Goal: Information Seeking & Learning: Learn about a topic

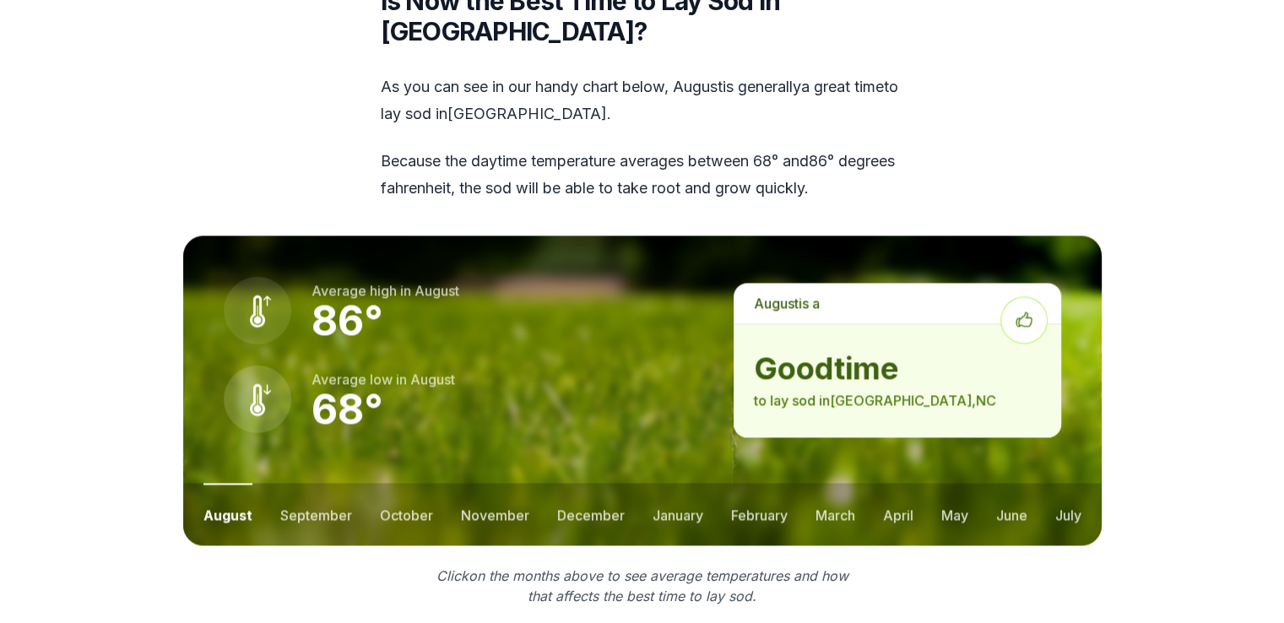
scroll to position [2292, 0]
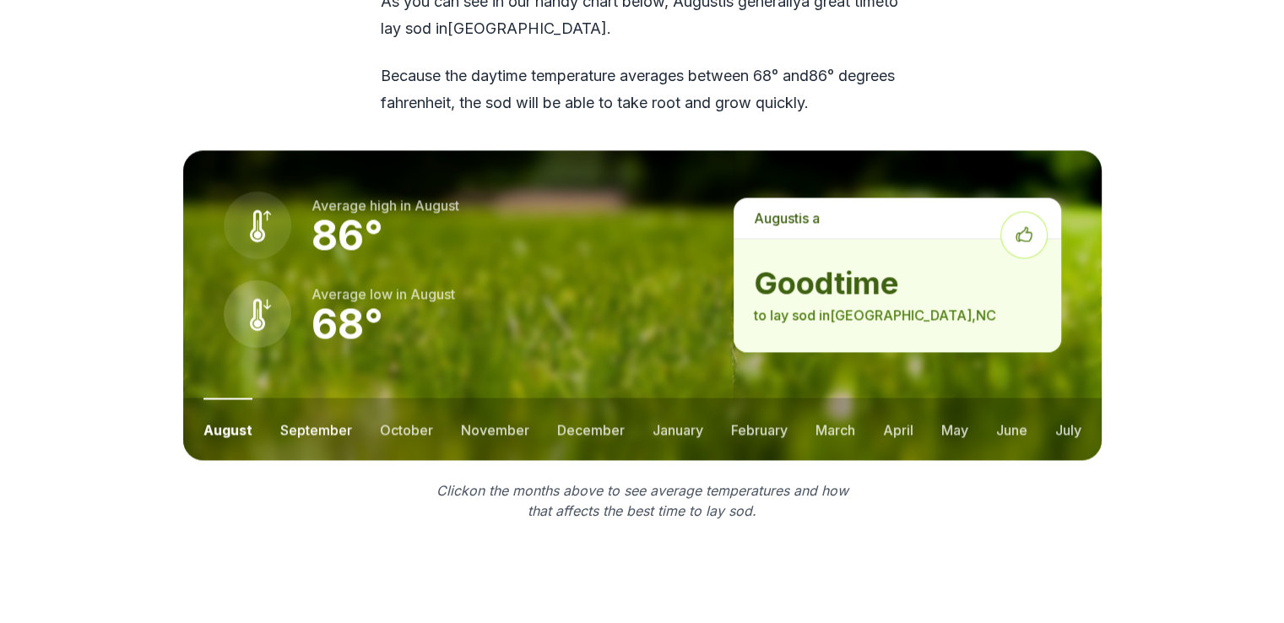
click at [323, 398] on button "september" at bounding box center [316, 429] width 72 height 62
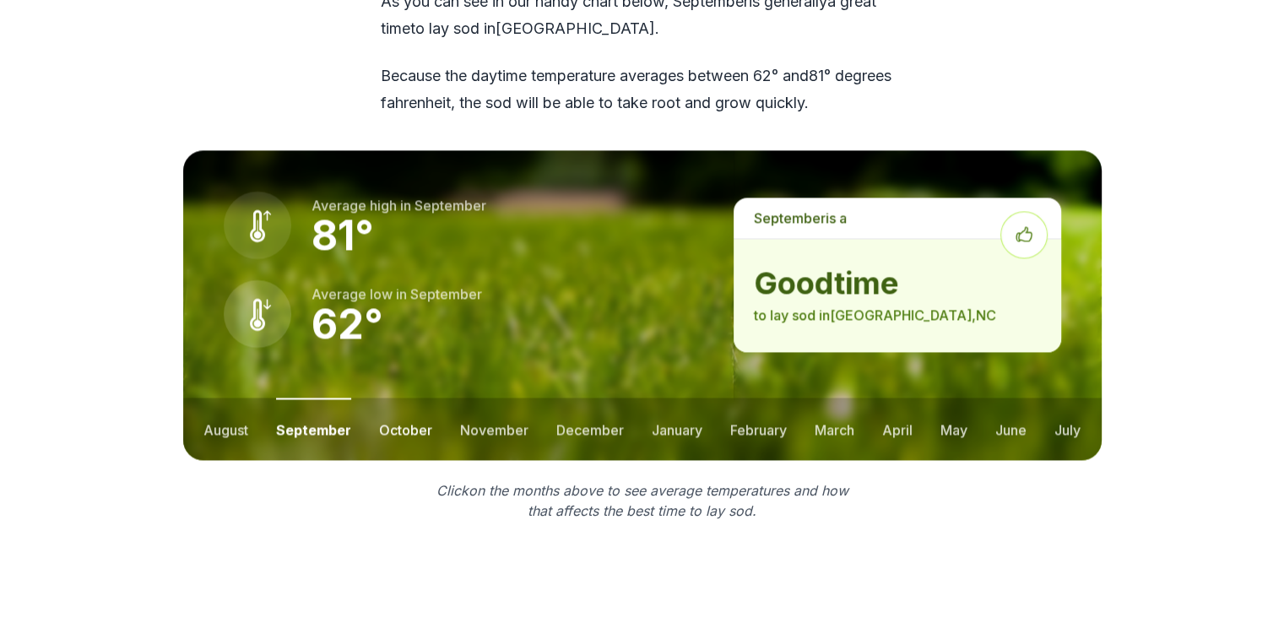
click at [399, 398] on button "october" at bounding box center [405, 429] width 53 height 62
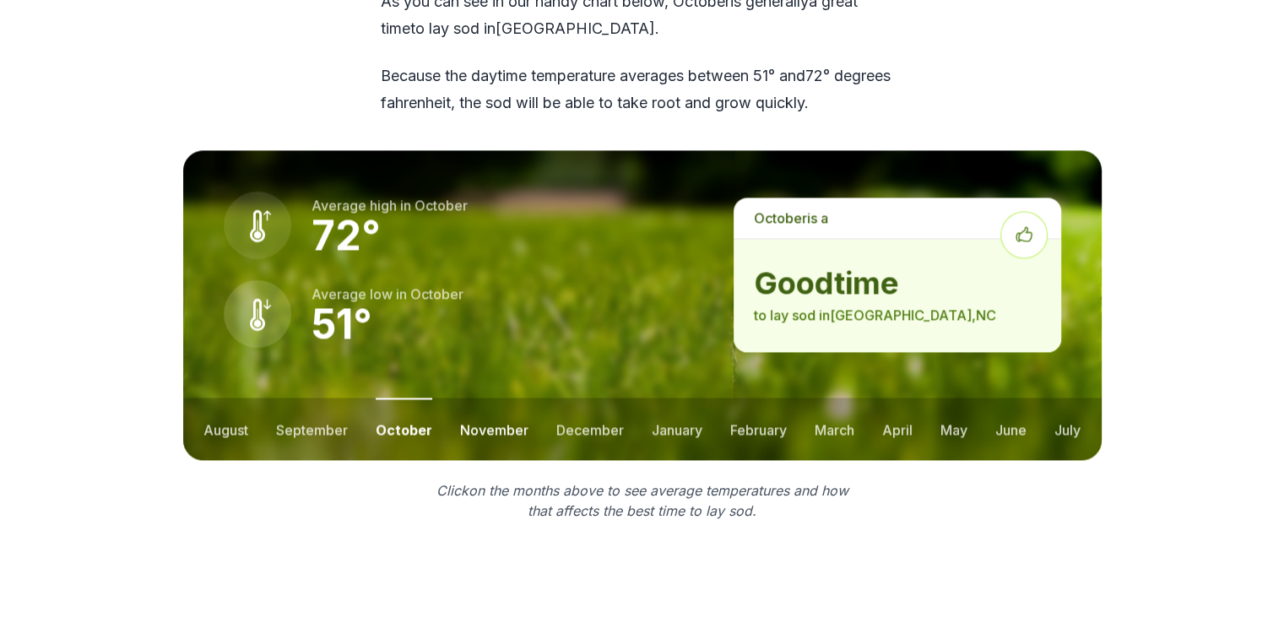
click at [486, 398] on button "november" at bounding box center [494, 429] width 68 height 62
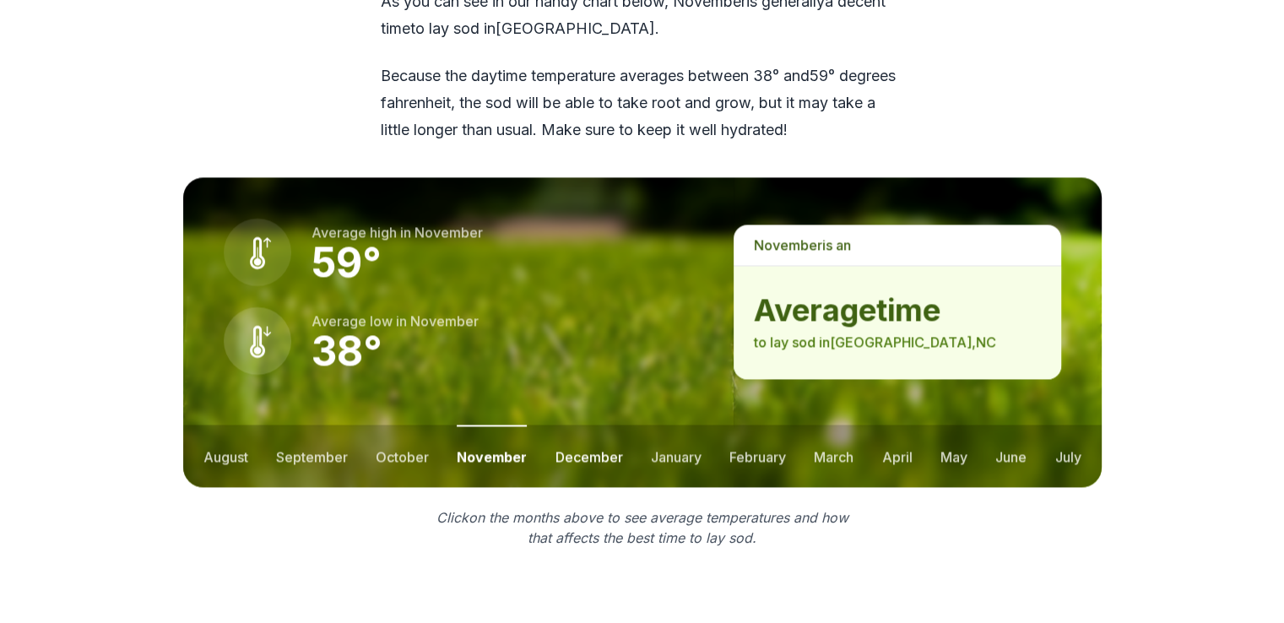
click at [591, 425] on button "december" at bounding box center [589, 456] width 68 height 62
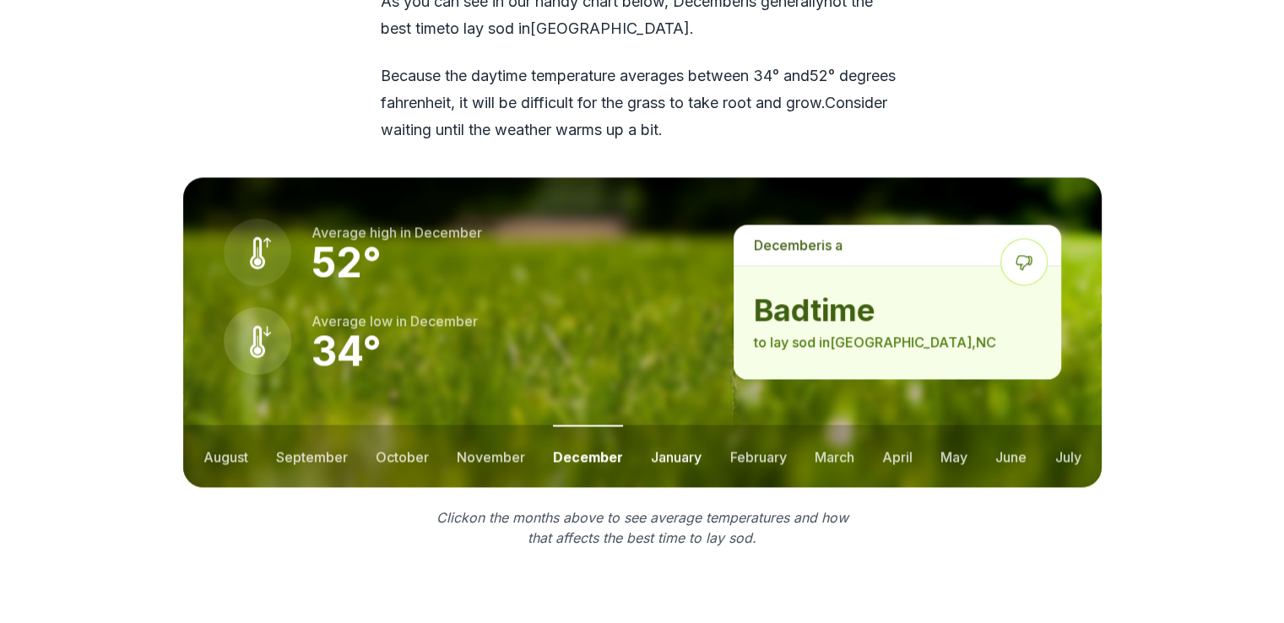
click at [678, 425] on button "january" at bounding box center [676, 456] width 51 height 62
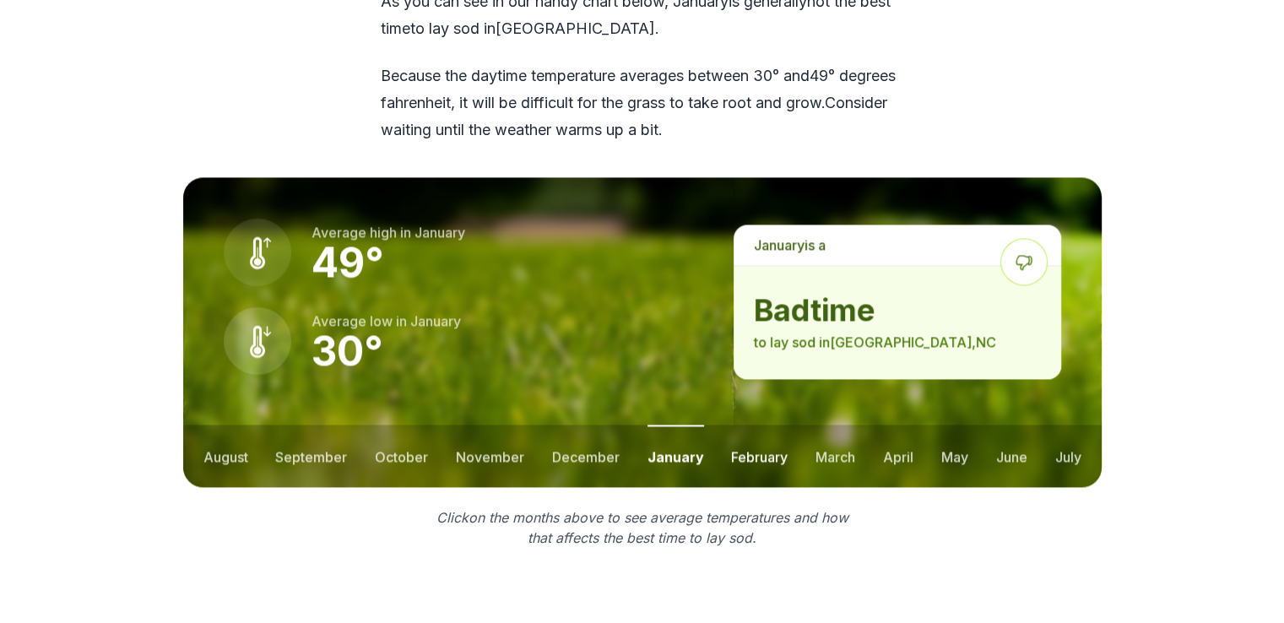
click at [761, 425] on button "february" at bounding box center [759, 456] width 57 height 62
click at [837, 425] on button "march" at bounding box center [835, 456] width 40 height 62
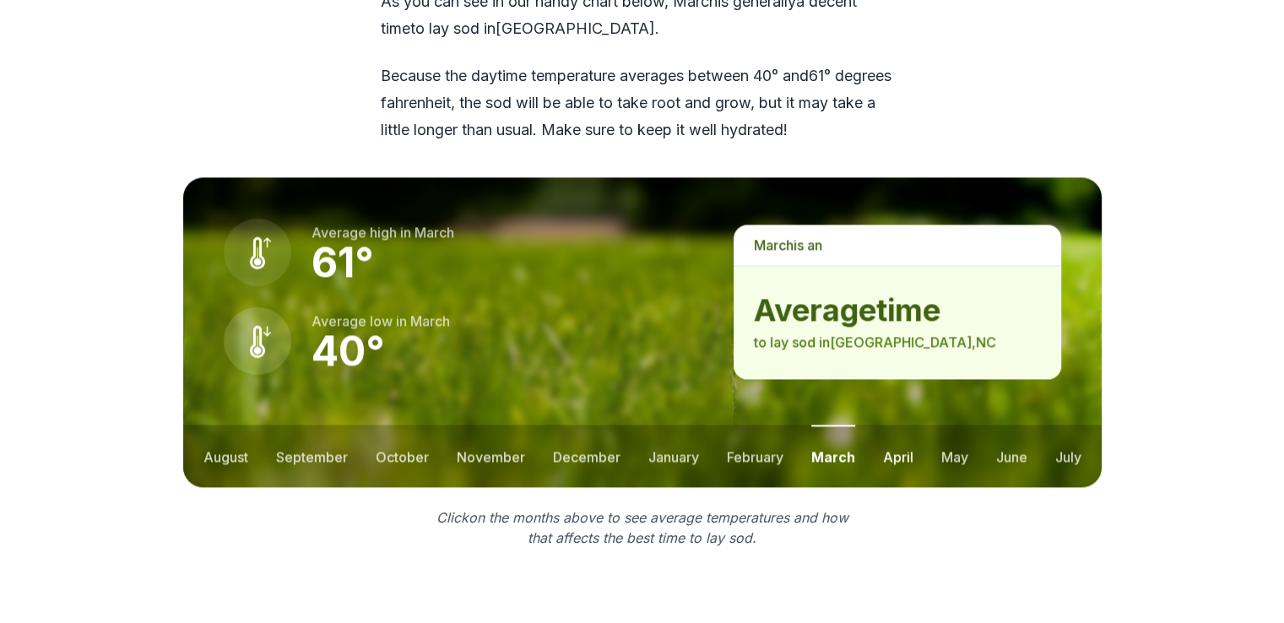
click at [900, 425] on button "april" at bounding box center [898, 456] width 30 height 62
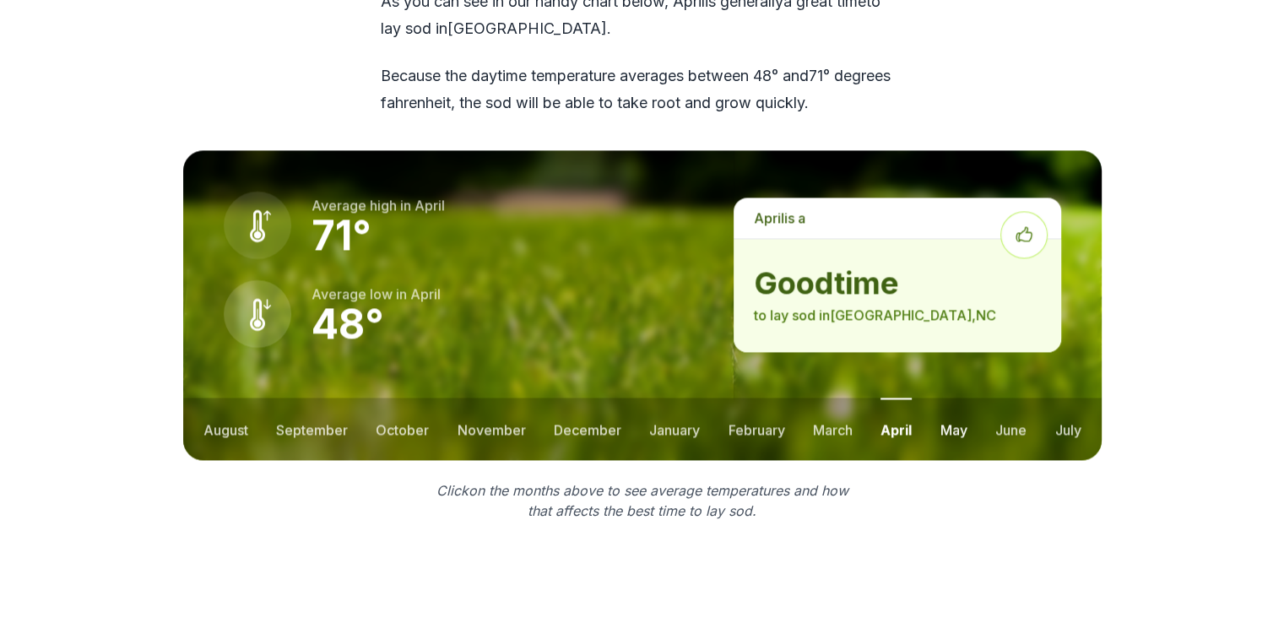
click at [950, 398] on button "may" at bounding box center [953, 429] width 27 height 62
click at [1014, 398] on button "june" at bounding box center [1010, 429] width 31 height 62
click at [895, 398] on button "april" at bounding box center [894, 429] width 30 height 62
click at [837, 398] on button "march" at bounding box center [833, 429] width 40 height 62
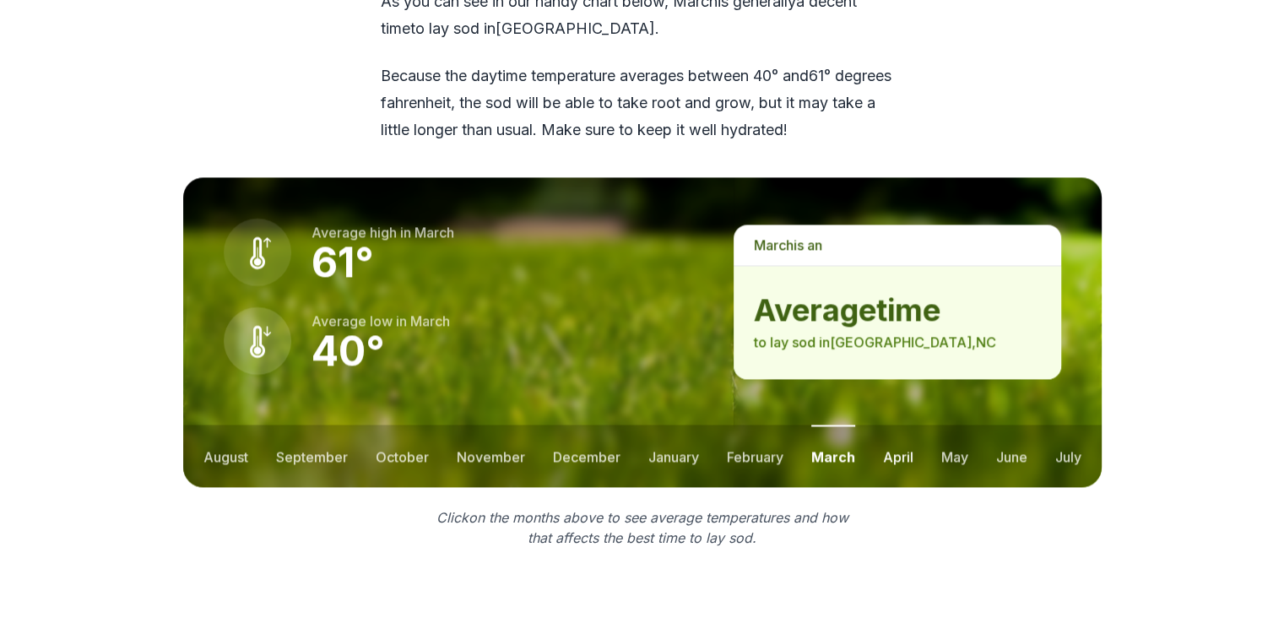
click at [895, 425] on button "april" at bounding box center [898, 456] width 30 height 62
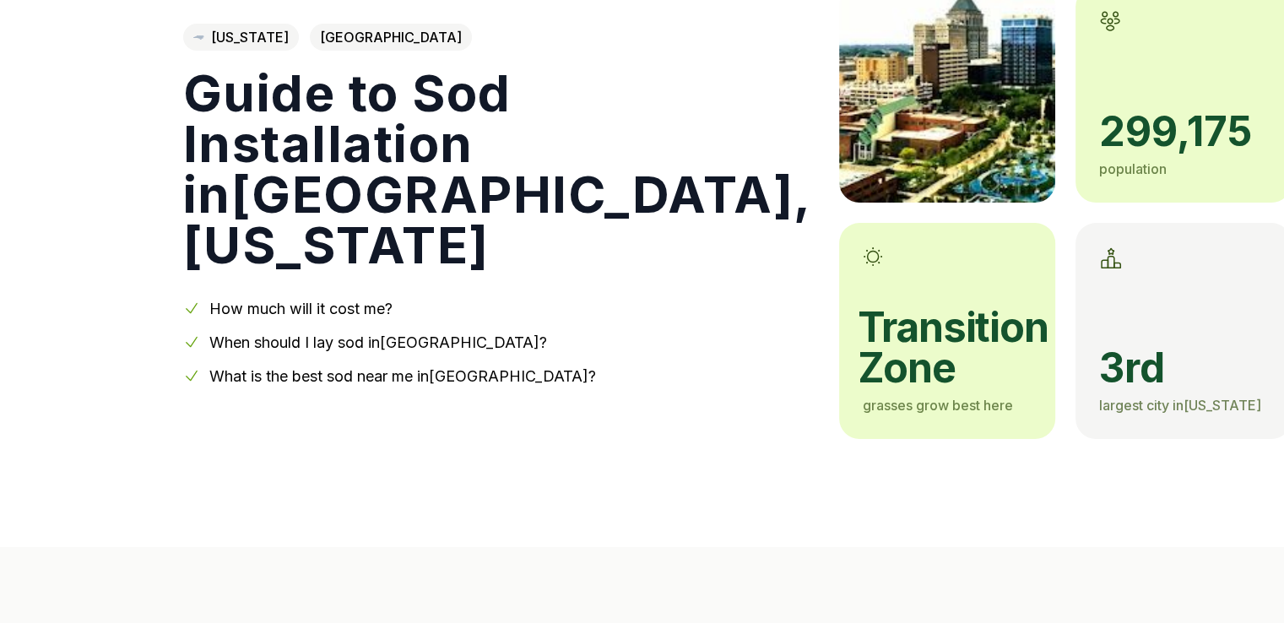
scroll to position [0, 0]
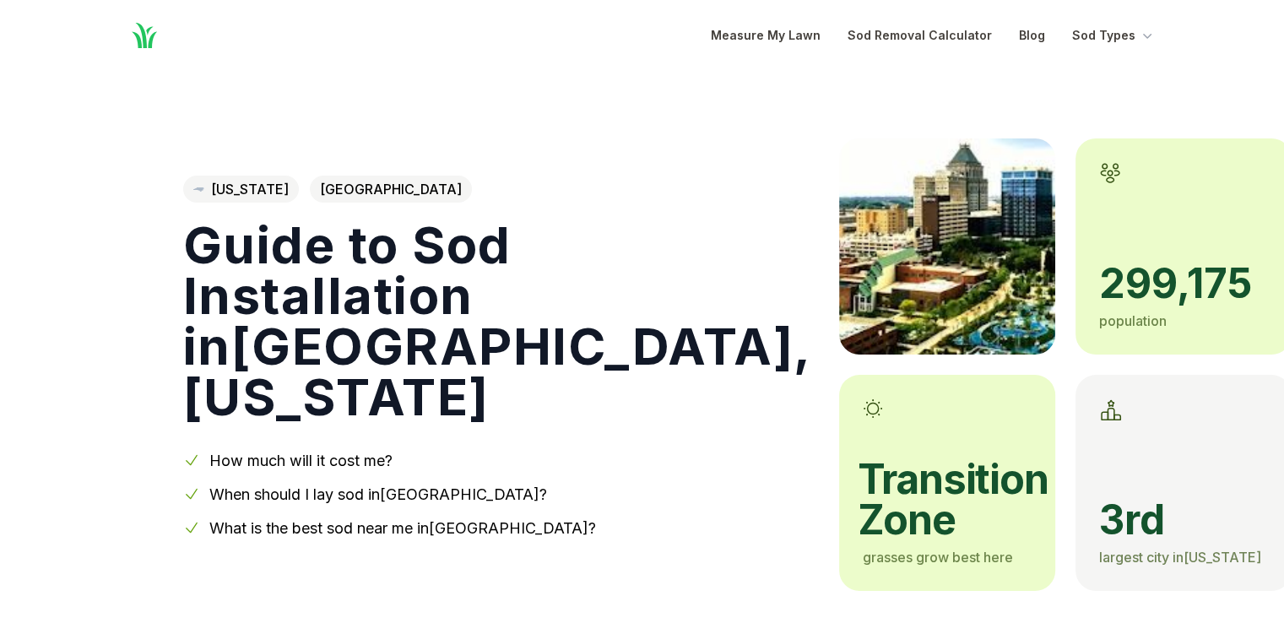
click at [419, 527] on link "What is the best sod near me in [GEOGRAPHIC_DATA] ?" at bounding box center [402, 528] width 387 height 18
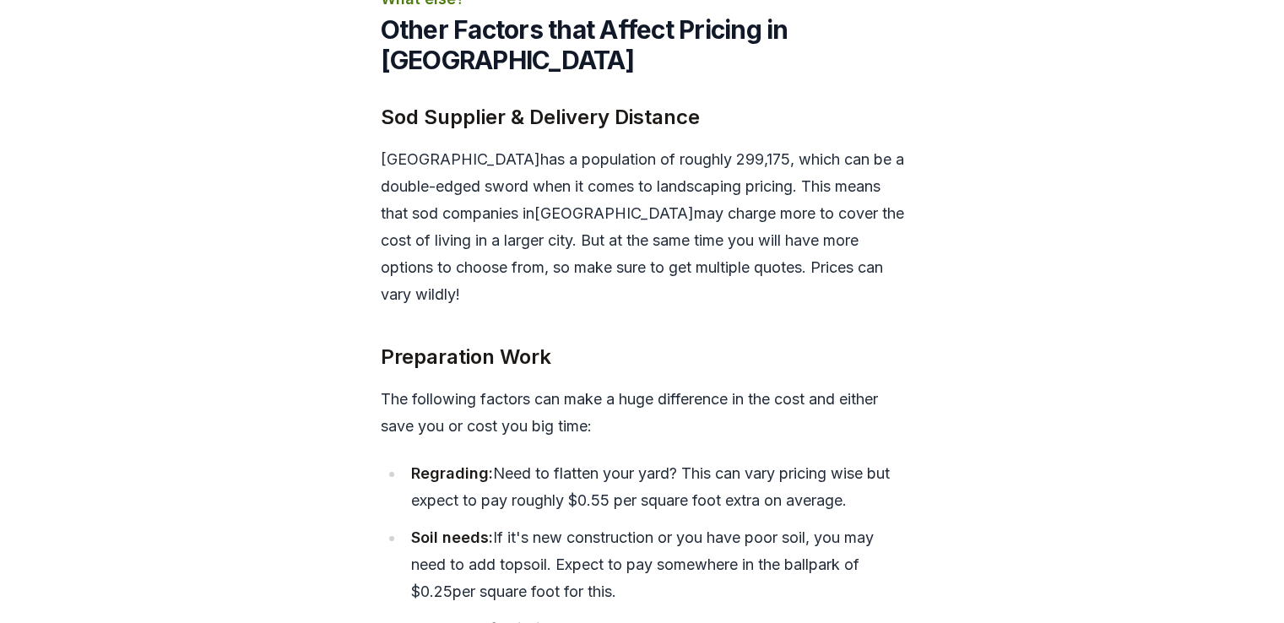
scroll to position [5879, 0]
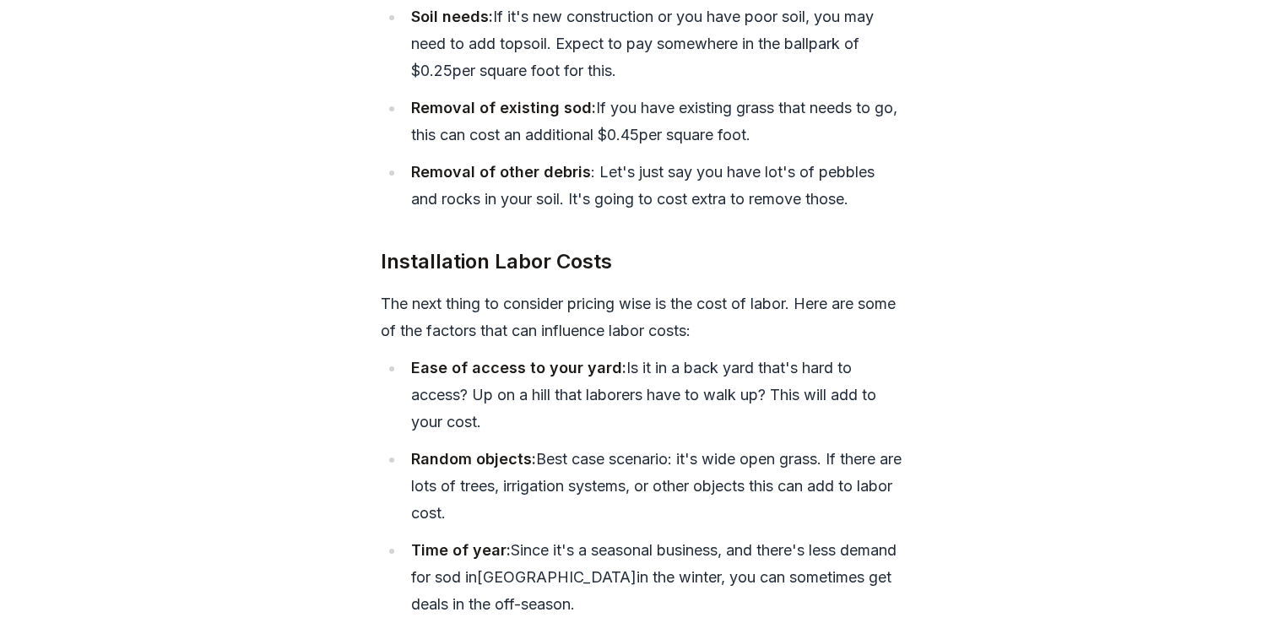
scroll to position [6411, 0]
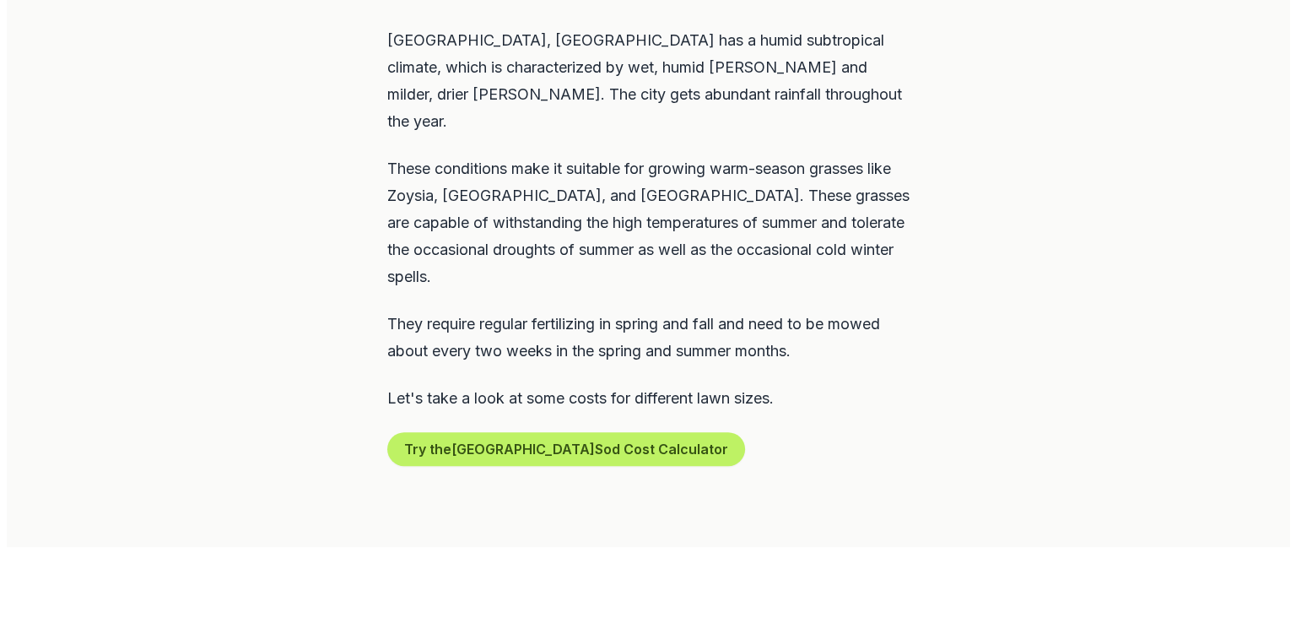
scroll to position [901, 0]
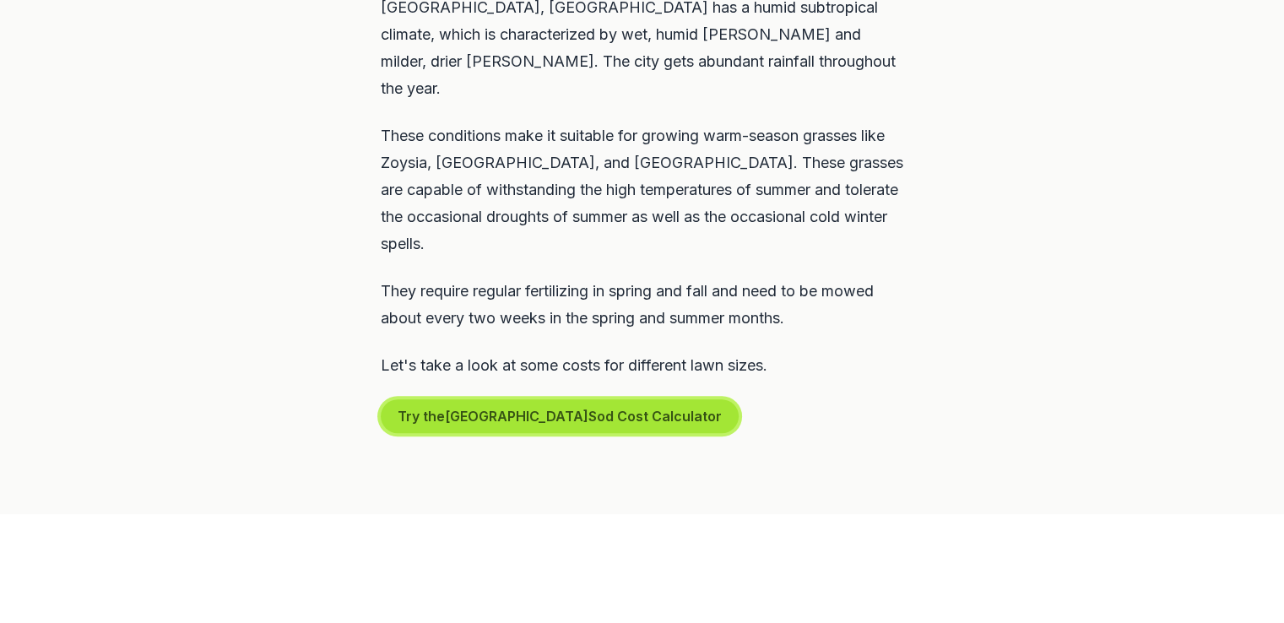
click at [543, 399] on button "Try the Greensboro Sod Cost Calculator" at bounding box center [560, 416] width 358 height 34
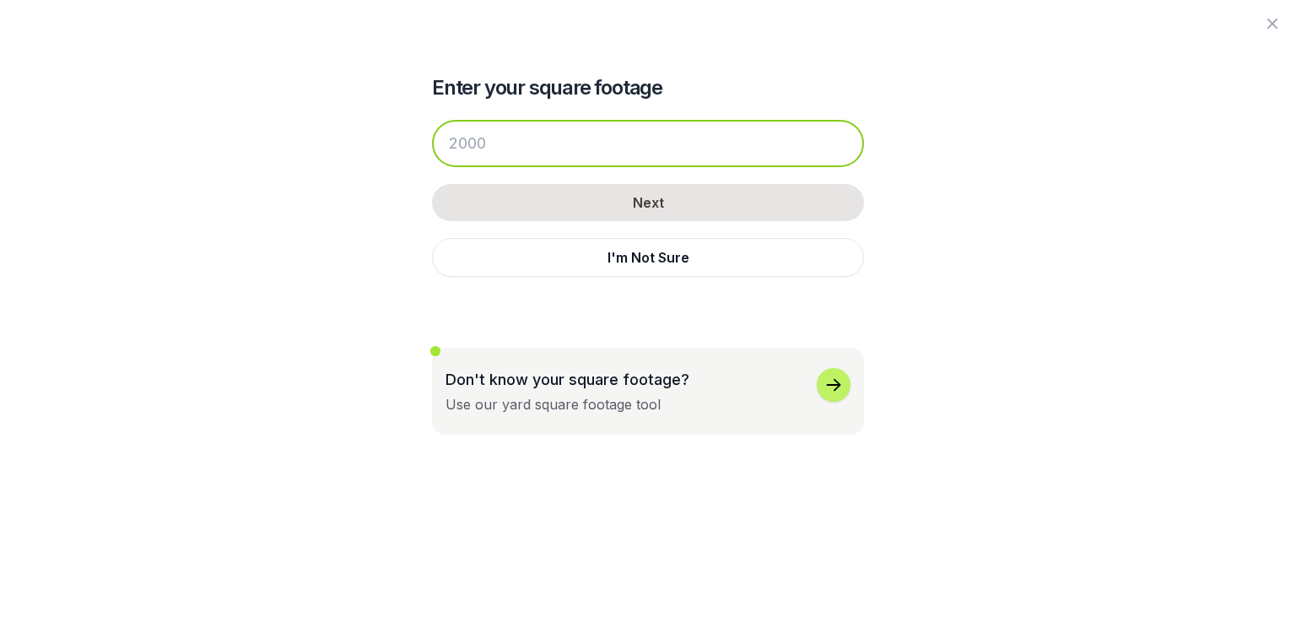
click at [489, 142] on input "number" at bounding box center [648, 143] width 432 height 47
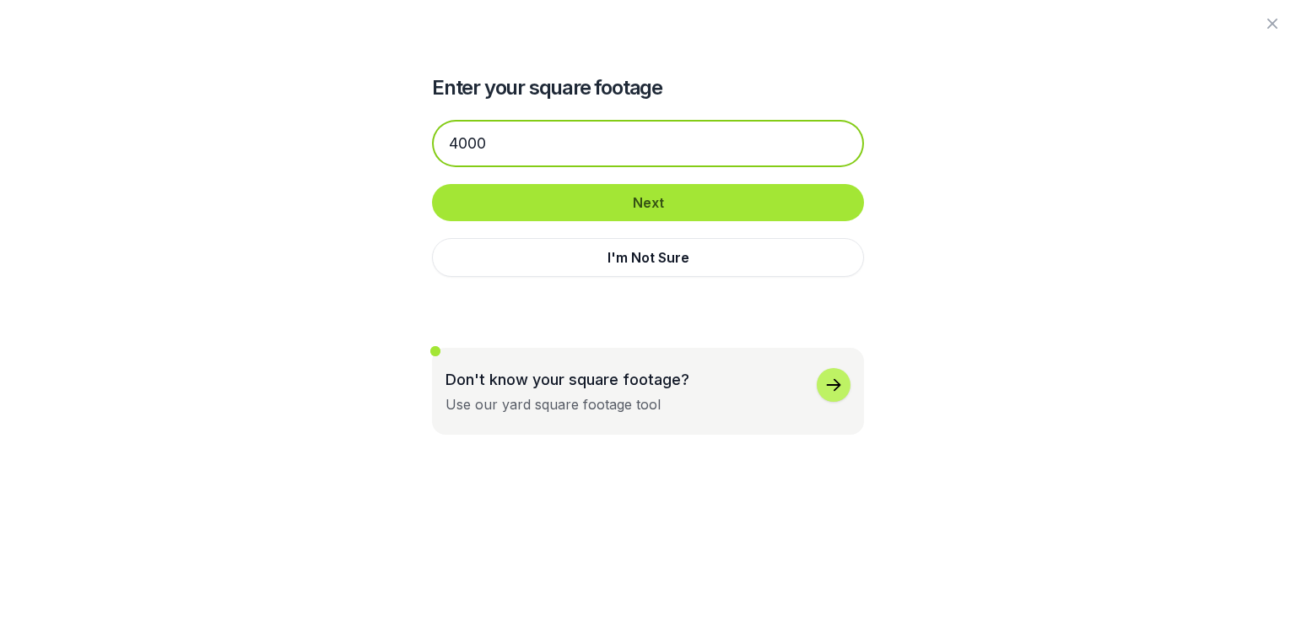
type input "4000"
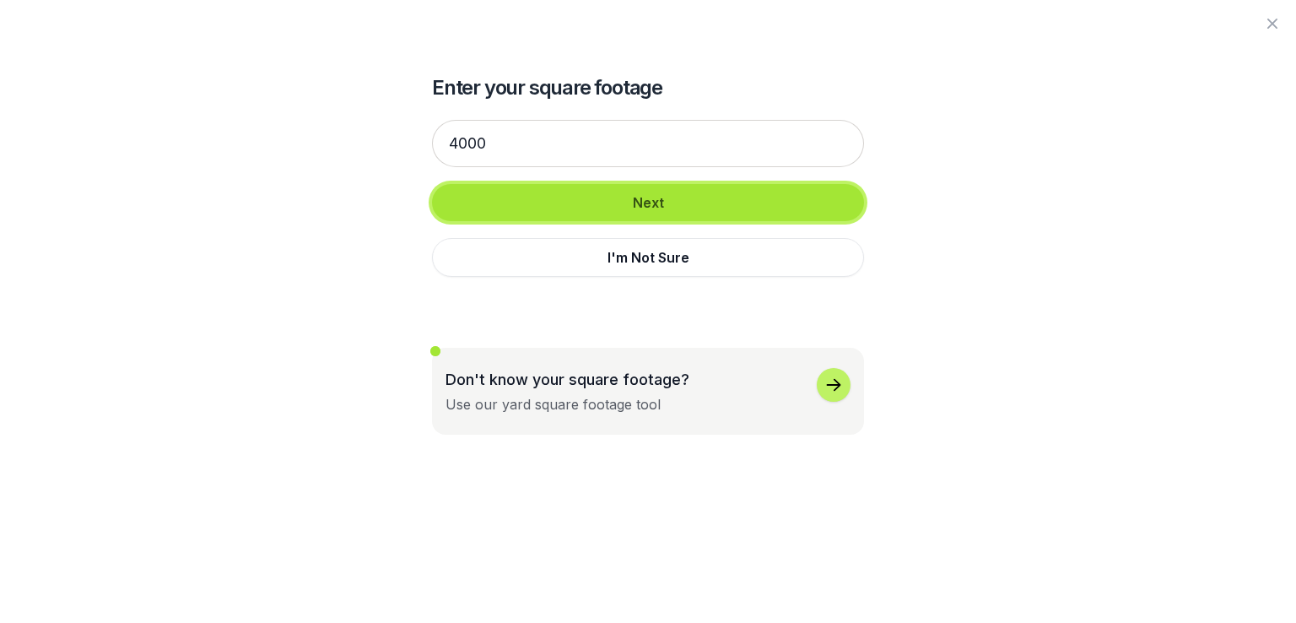
click at [657, 197] on button "Next" at bounding box center [648, 202] width 432 height 37
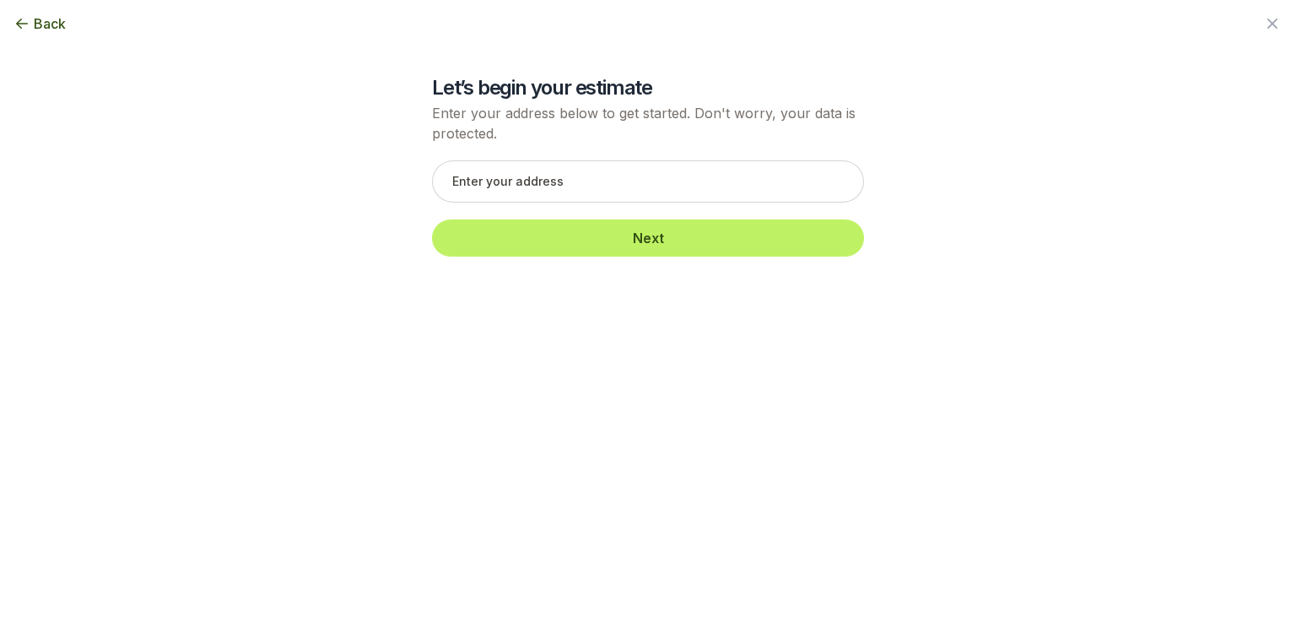
click at [44, 19] on span "Back" at bounding box center [50, 24] width 32 height 20
